Goal: Information Seeking & Learning: Learn about a topic

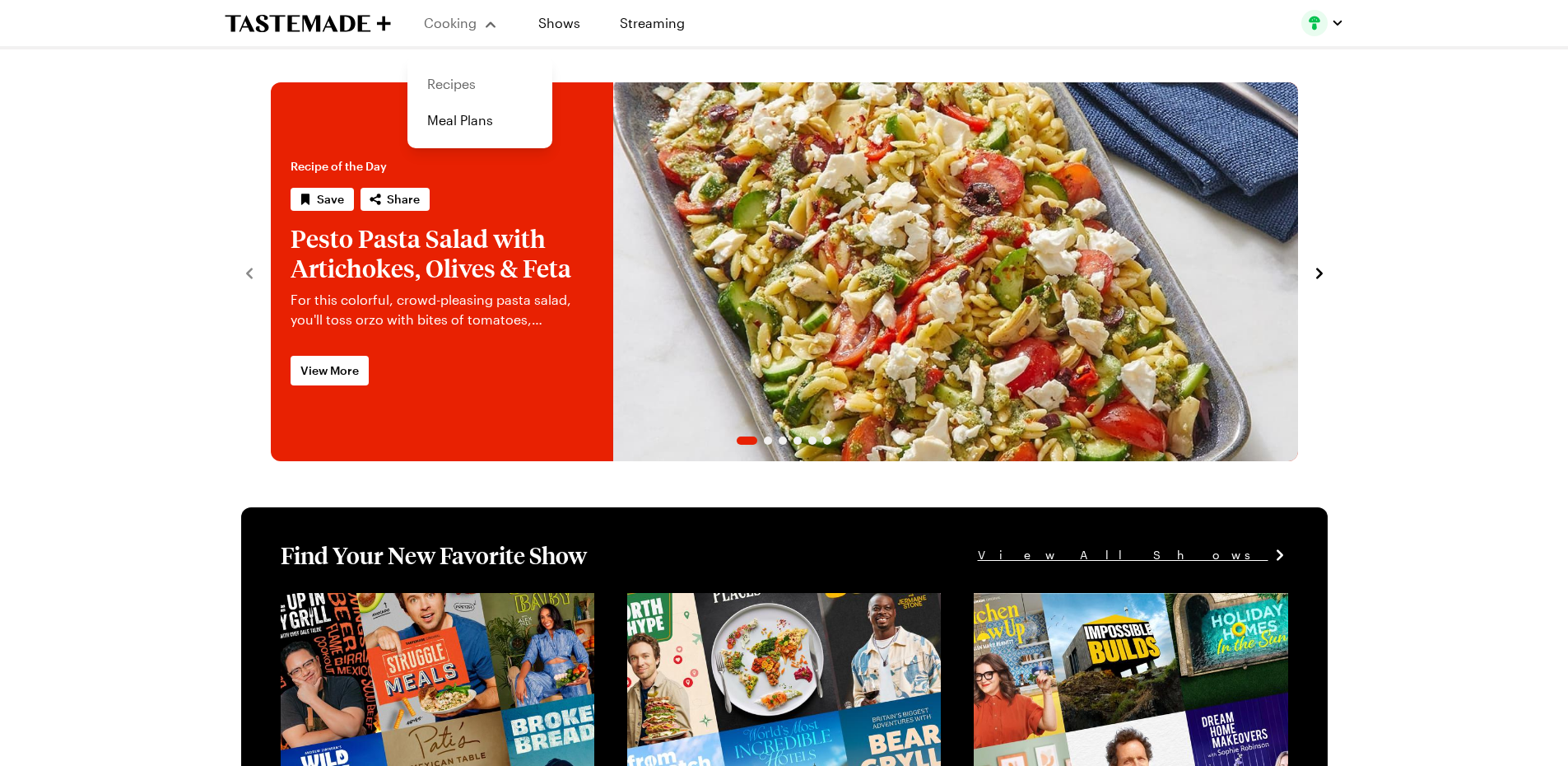
click at [458, 81] on link "Recipes" at bounding box center [479, 84] width 125 height 36
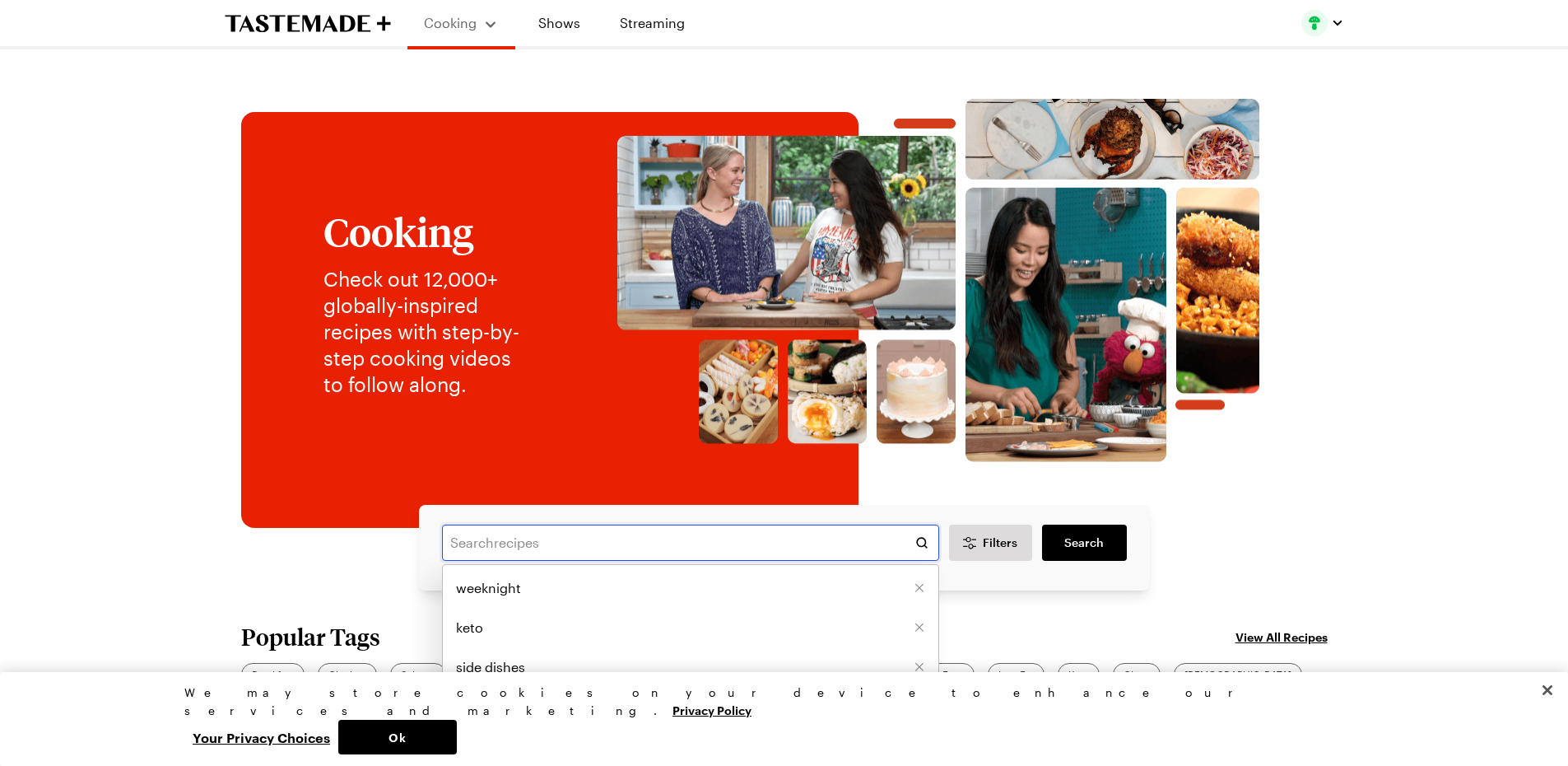
click at [532, 543] on input "text" at bounding box center [691, 543] width 497 height 36
type input "pork tenderloin"
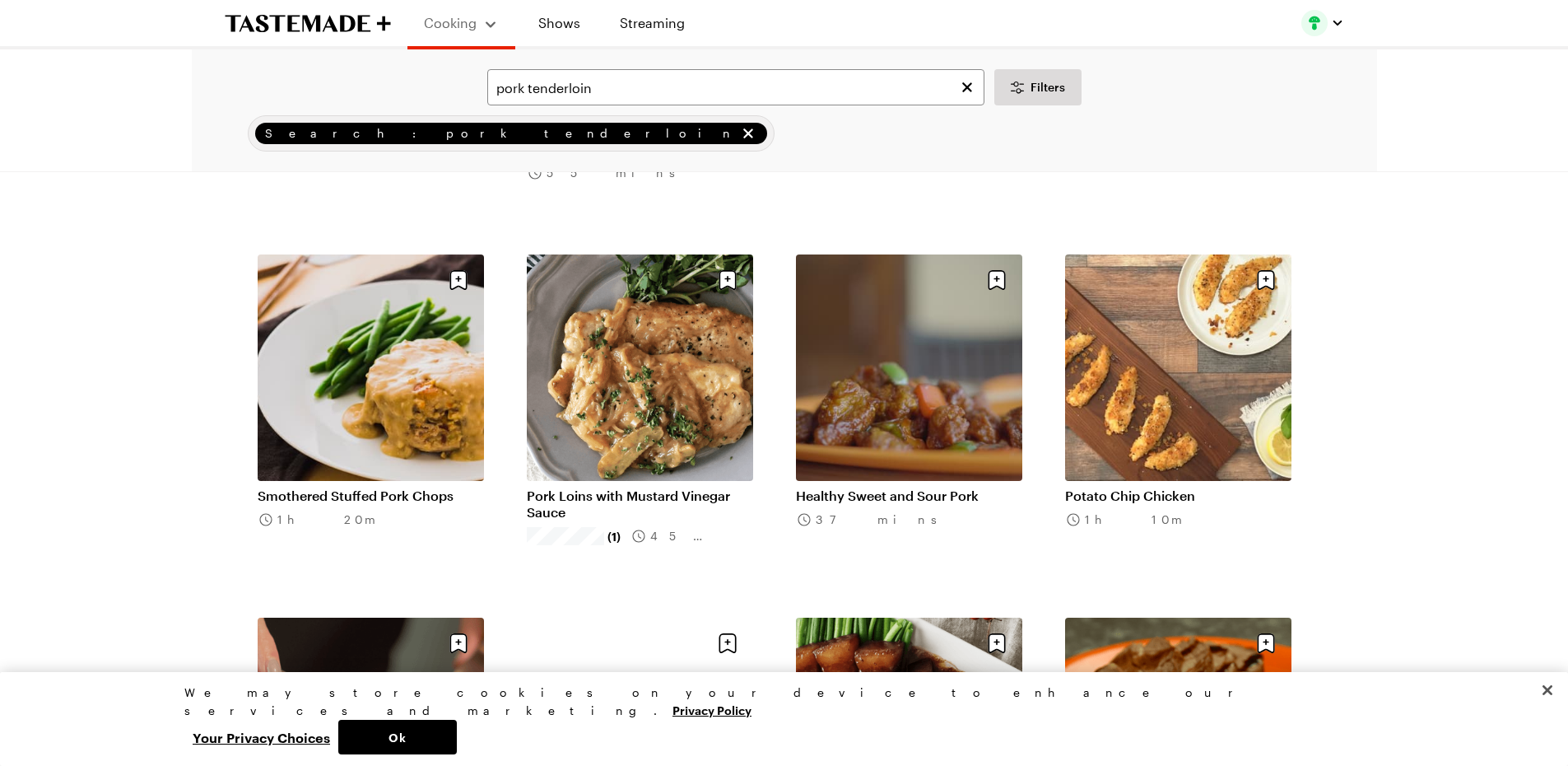
scroll to position [1154, 0]
